Goal: Find specific page/section: Find specific page/section

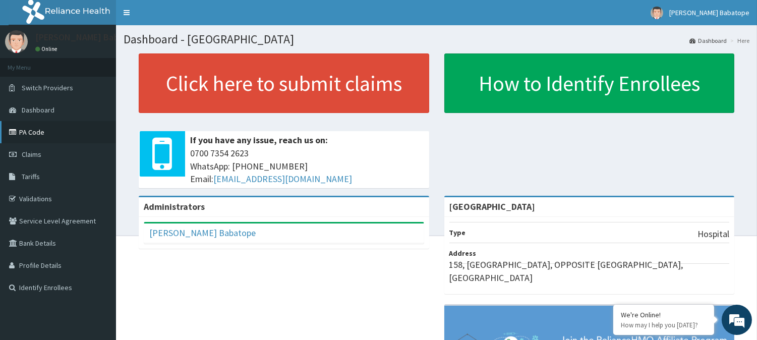
click at [55, 128] on link "PA Code" at bounding box center [58, 132] width 116 height 22
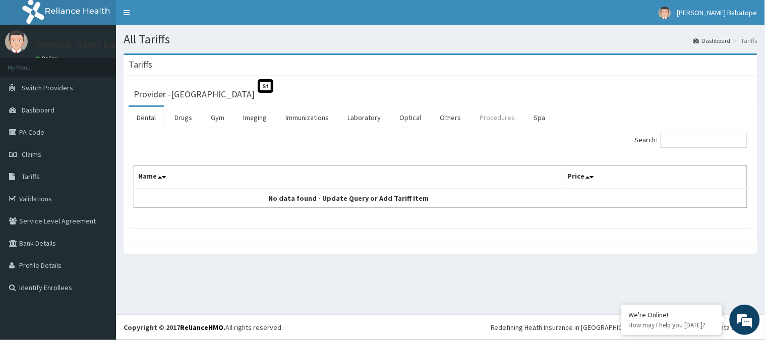
click at [499, 118] on link "Procedures" at bounding box center [498, 117] width 52 height 21
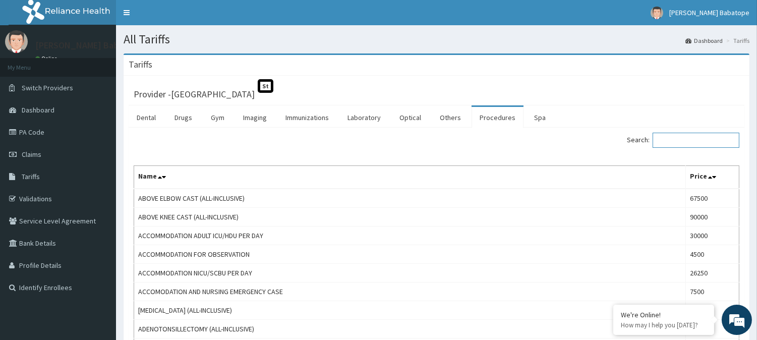
click at [671, 140] on input "Search:" at bounding box center [696, 140] width 87 height 15
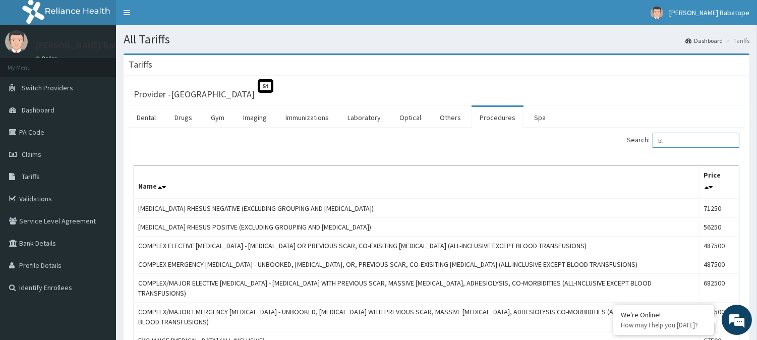
type input "b"
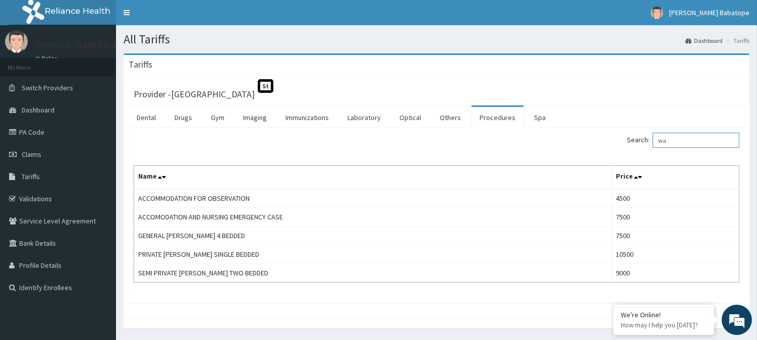
type input "w"
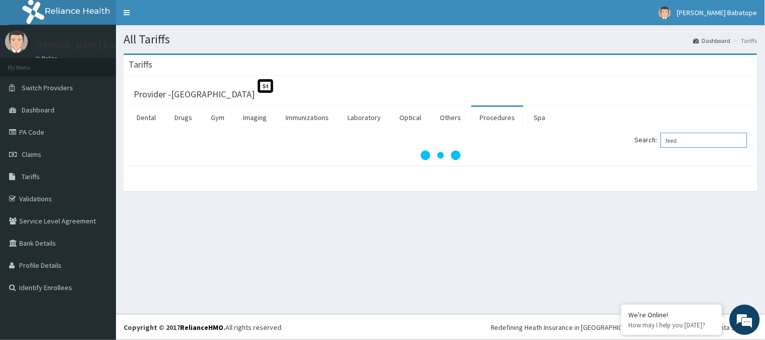
type input "feed"
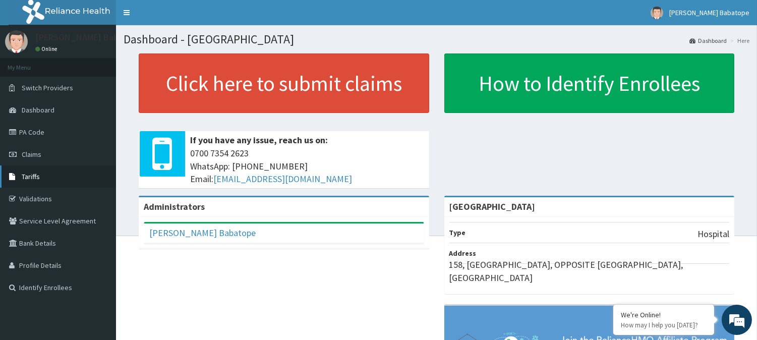
click at [36, 180] on span "Tariffs" at bounding box center [31, 176] width 18 height 9
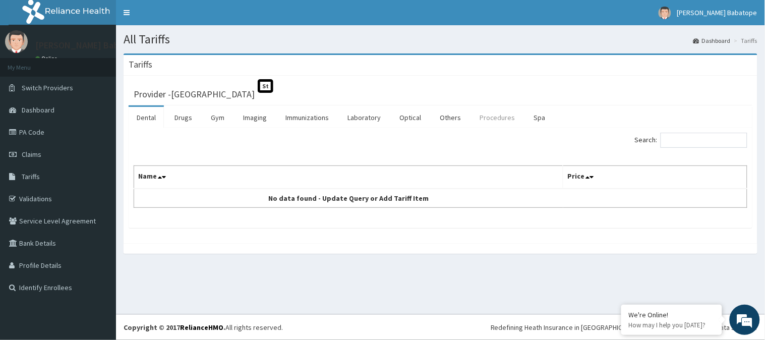
click at [497, 118] on link "Procedures" at bounding box center [498, 117] width 52 height 21
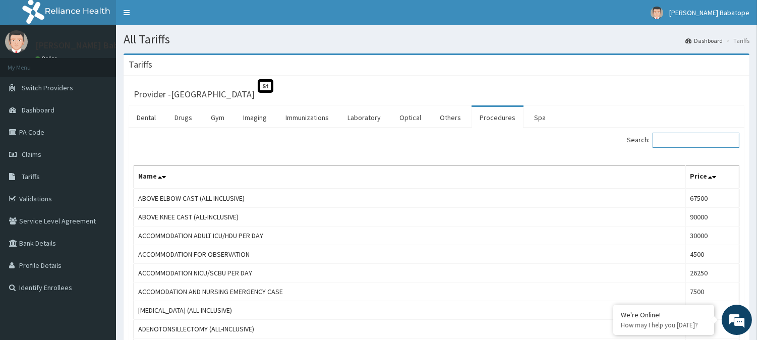
click at [682, 143] on input "Search:" at bounding box center [696, 140] width 87 height 15
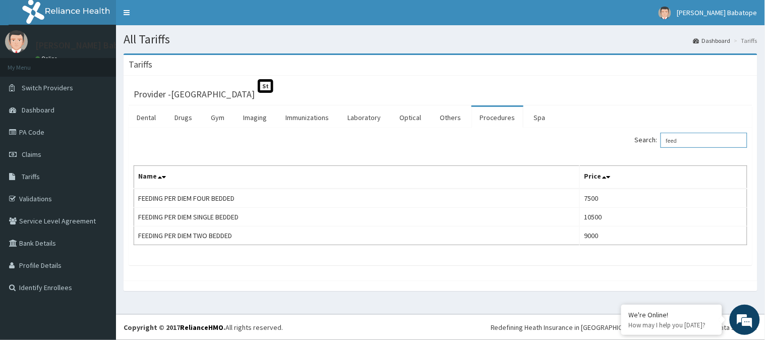
type input "feed"
click at [632, 74] on div "Tariffs" at bounding box center [441, 65] width 634 height 21
click at [47, 134] on link "PA Code" at bounding box center [58, 132] width 116 height 22
